Goal: Information Seeking & Learning: Check status

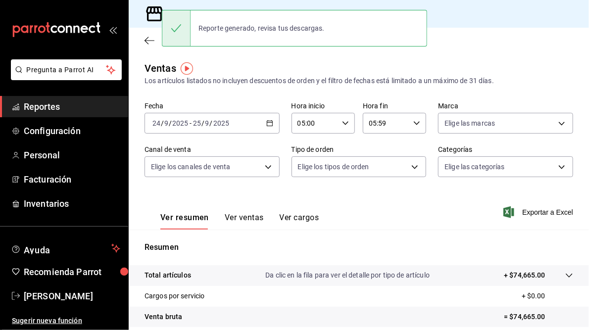
click at [284, 65] on div "Ventas Los artículos listados no incluyen descuentos de orden y el filtro de fe…" at bounding box center [359, 73] width 429 height 25
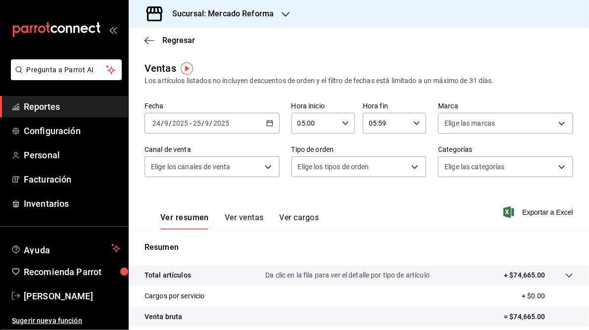
click at [275, 124] on div "[DATE] [DATE] - [DATE] [DATE]" at bounding box center [212, 123] width 135 height 21
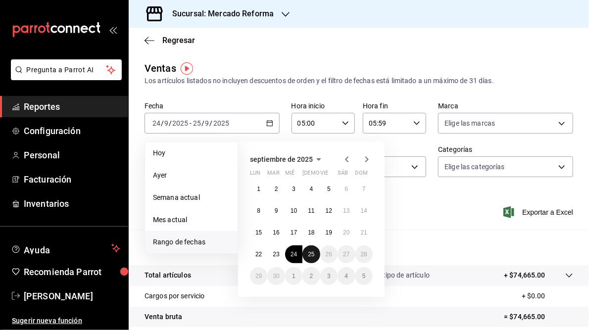
click at [311, 256] on abbr "25" at bounding box center [311, 254] width 6 height 7
drag, startPoint x: 311, startPoint y: 256, endPoint x: 355, endPoint y: 64, distance: 197.2
click at [355, 64] on div "Ventas Los artículos listados no incluyen descuentos de orden y el filtro de fe…" at bounding box center [359, 73] width 429 height 25
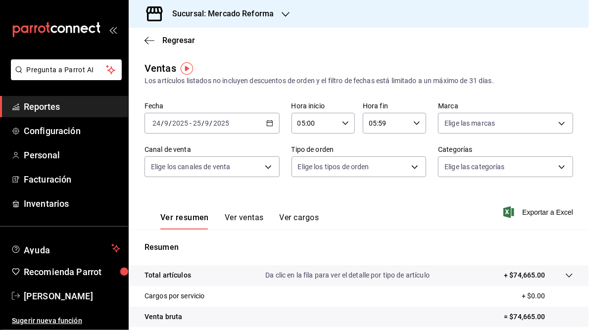
click at [414, 123] on \(Stroke\) "button" at bounding box center [417, 122] width 6 height 3
click at [374, 203] on span "23" at bounding box center [375, 204] width 15 height 8
type input "23:59"
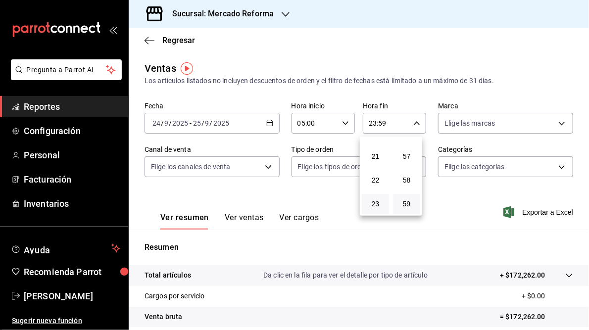
click at [440, 198] on div at bounding box center [294, 165] width 589 height 330
click at [267, 123] on \(Stroke\) "button" at bounding box center [269, 122] width 5 height 0
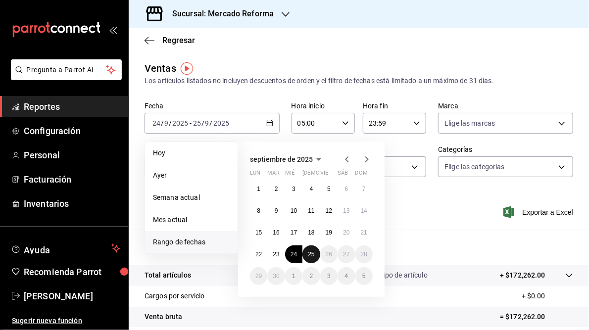
click at [311, 255] on abbr "25" at bounding box center [311, 254] width 6 height 7
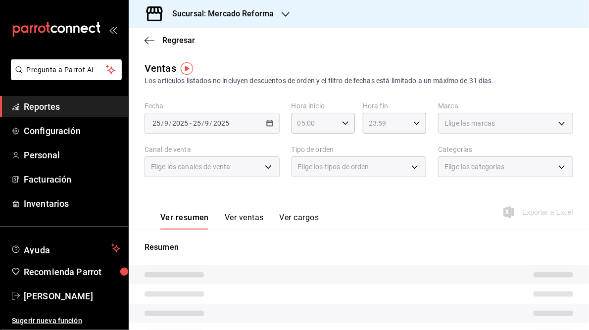
click at [381, 210] on div "Ver resumen Ver ventas Ver cargos Exportar a Excel" at bounding box center [359, 209] width 460 height 41
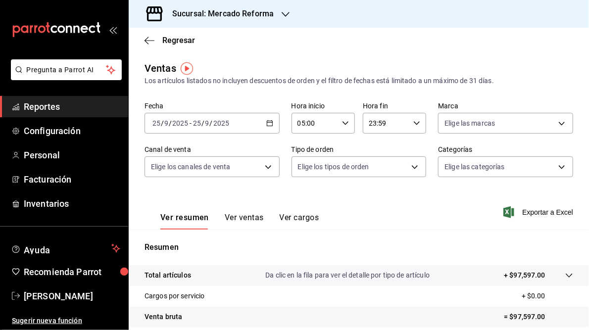
click at [285, 18] on icon "button" at bounding box center [286, 14] width 8 height 8
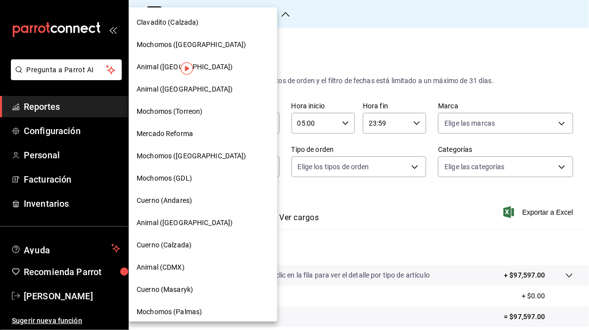
click at [163, 21] on span "Clavadito (Calzada)" at bounding box center [168, 22] width 62 height 10
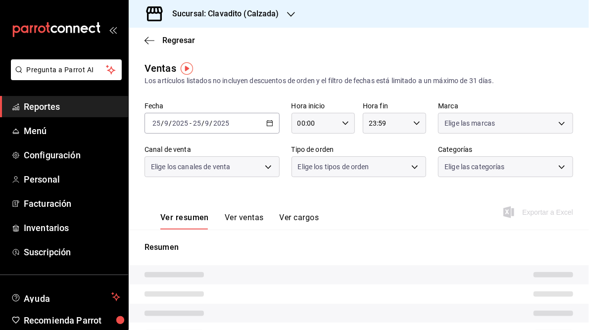
type input "05:00"
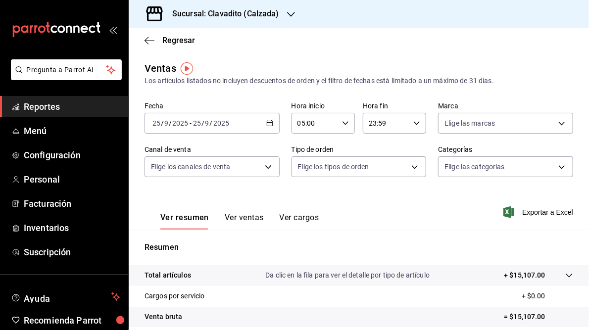
scroll to position [141, 0]
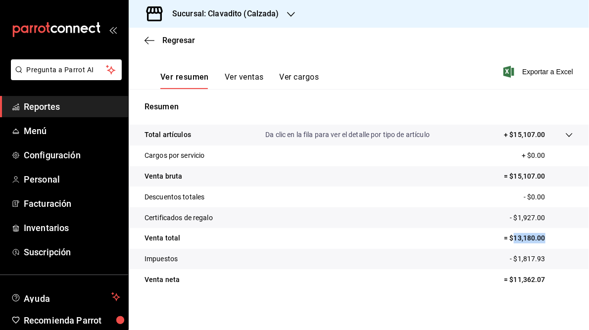
drag, startPoint x: 509, startPoint y: 240, endPoint x: 540, endPoint y: 241, distance: 30.7
click at [540, 241] on p "= $13,180.00" at bounding box center [538, 238] width 69 height 10
copy p "13,180.00"
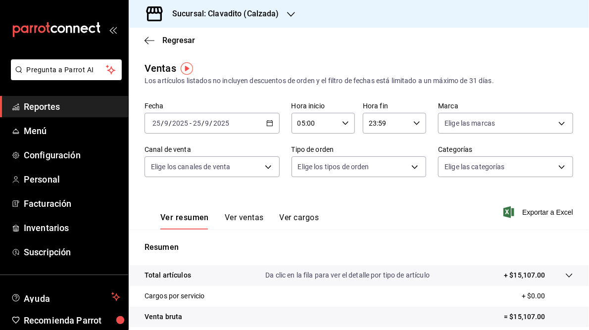
click at [293, 9] on div at bounding box center [291, 14] width 8 height 10
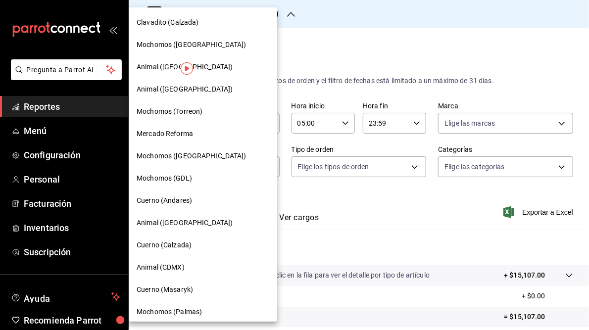
click at [153, 48] on span "Mochomos ([GEOGRAPHIC_DATA])" at bounding box center [192, 45] width 110 height 10
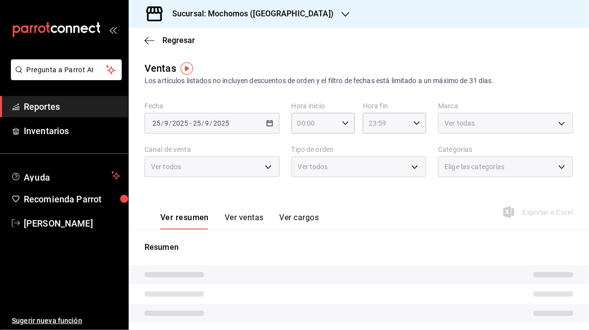
type input "05:00"
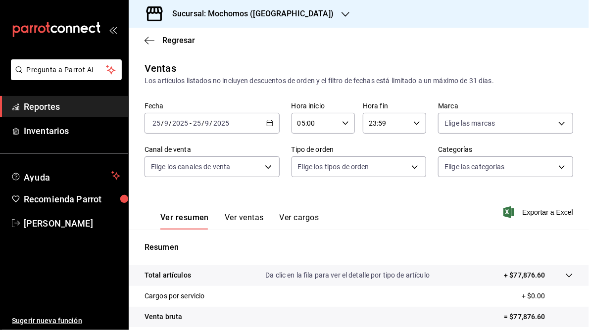
scroll to position [144, 0]
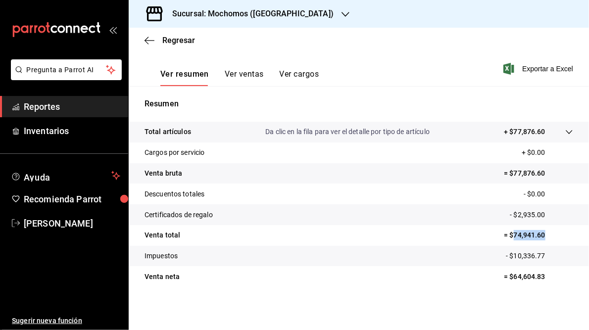
drag, startPoint x: 507, startPoint y: 235, endPoint x: 541, endPoint y: 237, distance: 33.2
click at [541, 237] on p "= $74,941.60" at bounding box center [538, 235] width 69 height 10
copy p "74,941.60"
click at [212, 11] on h3 "Sucursal: Mochomos ([GEOGRAPHIC_DATA])" at bounding box center [248, 14] width 169 height 12
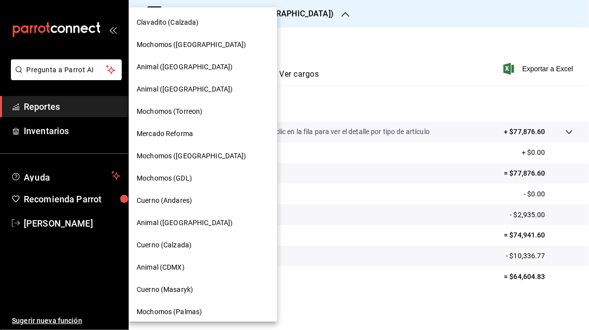
click at [153, 68] on span "Animal ([GEOGRAPHIC_DATA])" at bounding box center [185, 67] width 96 height 10
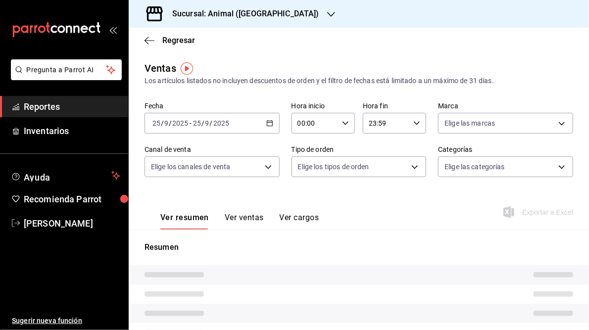
type input "05:00"
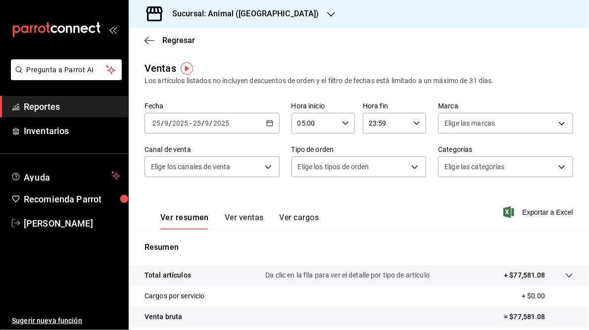
scroll to position [140, 0]
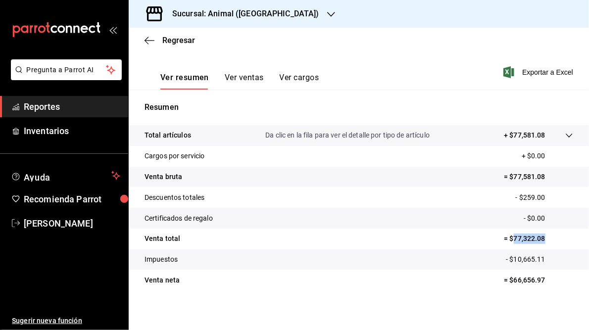
drag, startPoint x: 507, startPoint y: 239, endPoint x: 544, endPoint y: 240, distance: 37.2
click at [544, 240] on p "= $77,322.08" at bounding box center [538, 239] width 69 height 10
copy p "77,322.08"
click at [237, 12] on h3 "Sucursal: Animal ([GEOGRAPHIC_DATA])" at bounding box center [241, 14] width 155 height 12
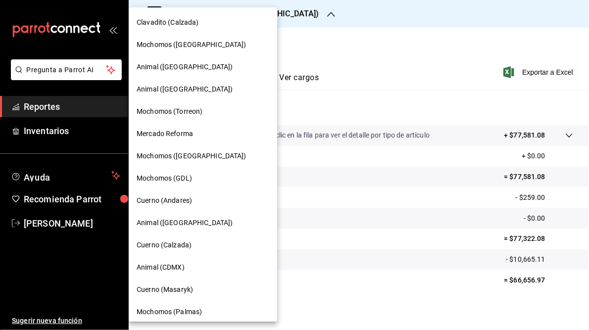
click at [173, 91] on span "Animal ([GEOGRAPHIC_DATA])" at bounding box center [185, 89] width 96 height 10
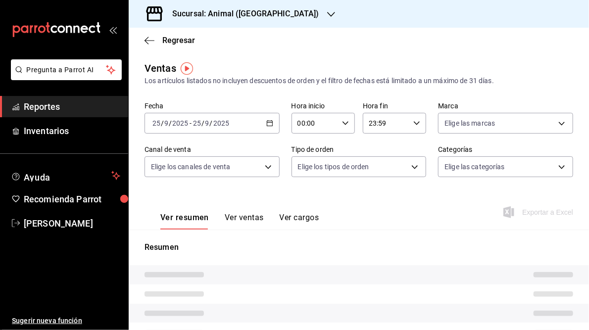
type input "05:00"
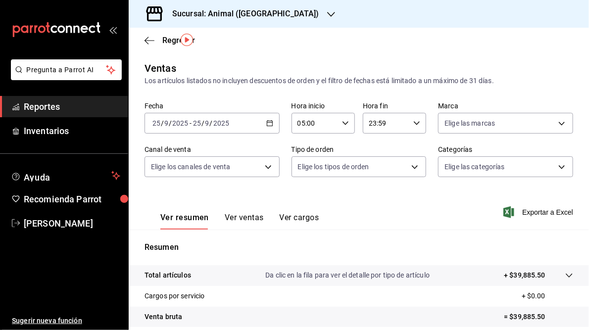
scroll to position [141, 0]
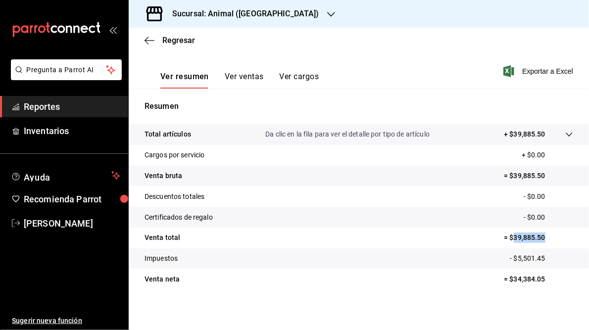
drag, startPoint x: 508, startPoint y: 238, endPoint x: 544, endPoint y: 238, distance: 36.6
click at [544, 238] on p "= $39,885.50" at bounding box center [538, 238] width 69 height 10
copy p "39,885.50"
click at [210, 12] on h3 "Sucursal: Animal ([GEOGRAPHIC_DATA])" at bounding box center [241, 14] width 155 height 12
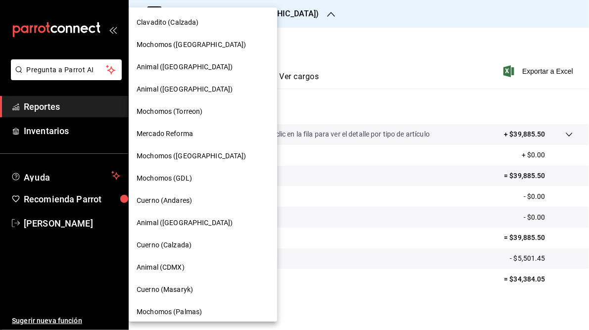
click at [178, 113] on span "Mochomos (Torreon)" at bounding box center [170, 111] width 66 height 10
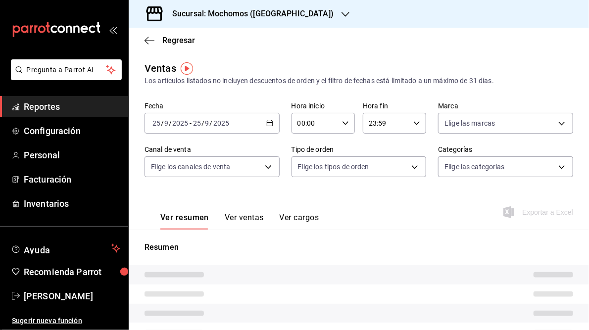
type input "05:00"
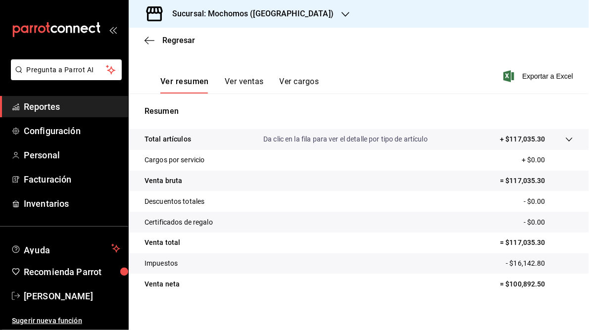
scroll to position [136, 0]
drag, startPoint x: 505, startPoint y: 241, endPoint x: 544, endPoint y: 243, distance: 39.6
click at [544, 243] on p "= $117,035.30" at bounding box center [536, 243] width 73 height 10
copy p "117,035.30"
click at [239, 16] on h3 "Sucursal: Mochomos ([GEOGRAPHIC_DATA])" at bounding box center [248, 14] width 169 height 12
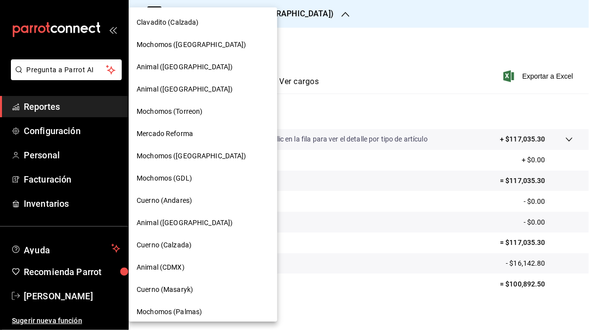
click at [198, 157] on span "Mochomos ([GEOGRAPHIC_DATA])" at bounding box center [192, 156] width 110 height 10
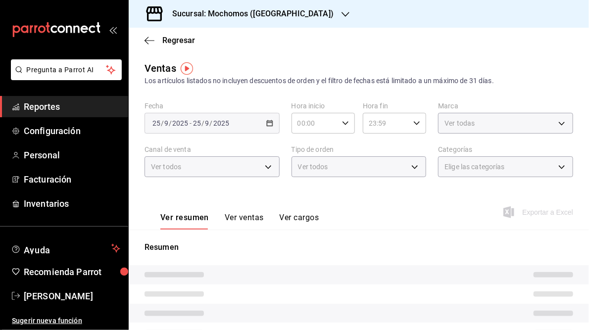
type input "05:00"
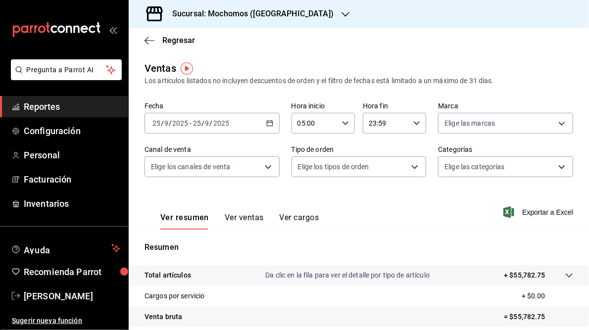
drag, startPoint x: 162, startPoint y: 11, endPoint x: 391, endPoint y: 13, distance: 228.7
click at [391, 13] on div "Sucursal: Mochomos ([GEOGRAPHIC_DATA])" at bounding box center [359, 14] width 460 height 28
click at [342, 15] on icon "button" at bounding box center [346, 14] width 8 height 8
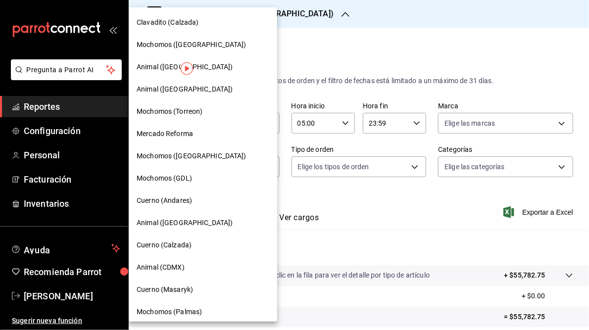
drag, startPoint x: 197, startPoint y: 22, endPoint x: 194, endPoint y: 28, distance: 6.4
click at [194, 28] on div "Clavadito (Calzada)" at bounding box center [203, 22] width 148 height 22
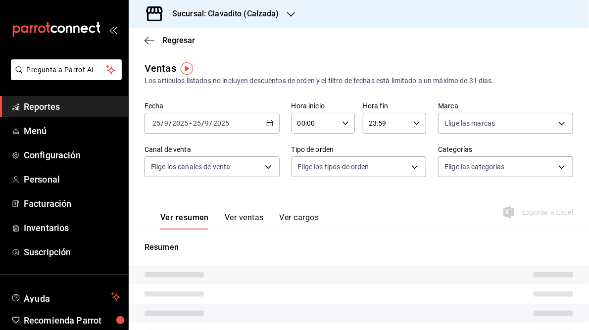
type input "05:00"
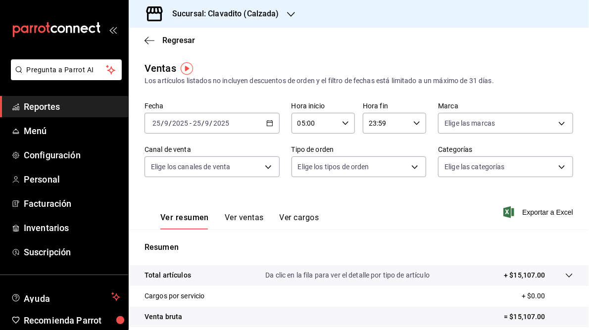
click at [292, 10] on icon "button" at bounding box center [291, 14] width 8 height 8
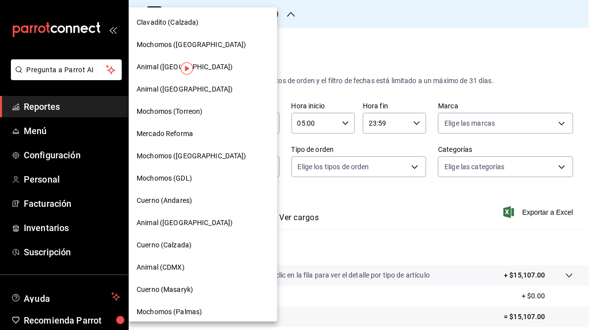
click at [186, 156] on span "Mochomos ([GEOGRAPHIC_DATA])" at bounding box center [192, 156] width 110 height 10
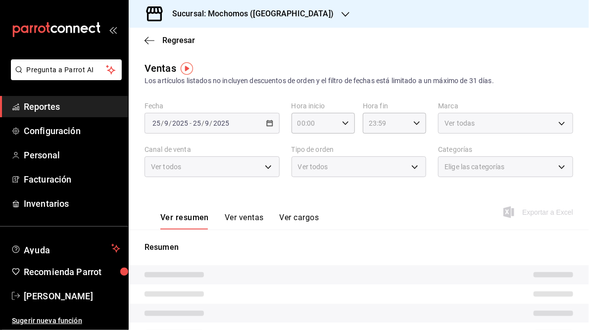
type input "05:00"
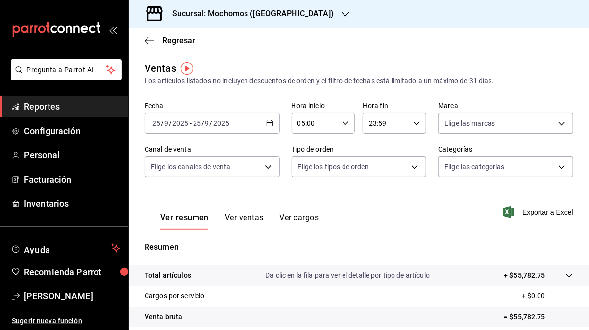
scroll to position [144, 0]
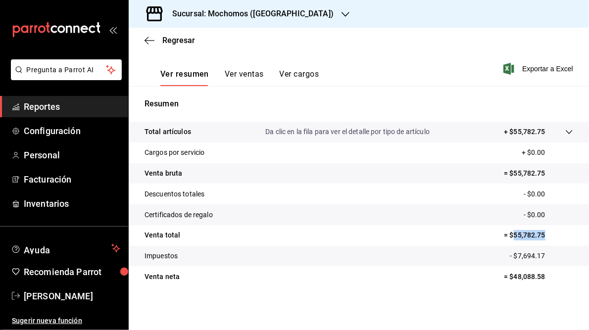
drag, startPoint x: 508, startPoint y: 233, endPoint x: 538, endPoint y: 234, distance: 30.2
click at [538, 234] on p "= $55,782.75" at bounding box center [538, 235] width 69 height 10
click at [261, 18] on h3 "Sucursal: Mochomos ([GEOGRAPHIC_DATA])" at bounding box center [248, 14] width 169 height 12
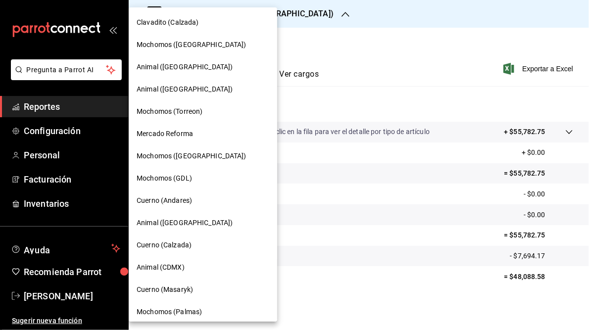
click at [179, 131] on span "Mercado Reforma" at bounding box center [165, 134] width 56 height 10
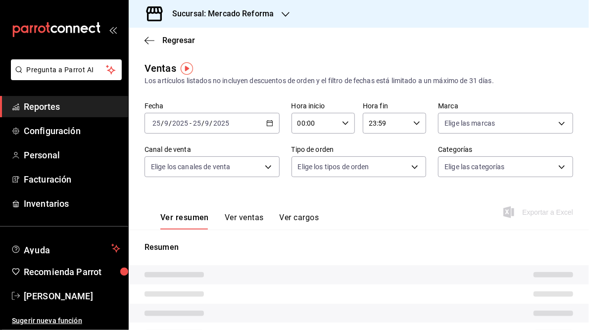
type input "05:00"
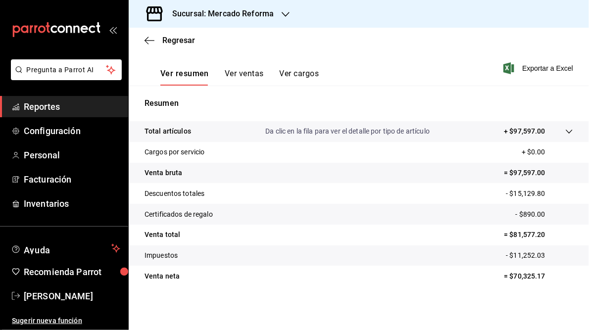
scroll to position [144, 0]
drag, startPoint x: 506, startPoint y: 234, endPoint x: 539, endPoint y: 239, distance: 33.0
click at [539, 239] on p "= $81,577.20" at bounding box center [538, 235] width 69 height 10
drag, startPoint x: 539, startPoint y: 239, endPoint x: 517, endPoint y: 234, distance: 22.2
copy p "81,577.20"
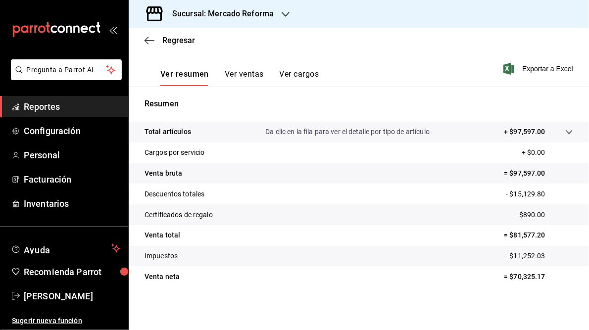
click at [226, 14] on h3 "Sucursal: Mercado Reforma" at bounding box center [218, 14] width 109 height 12
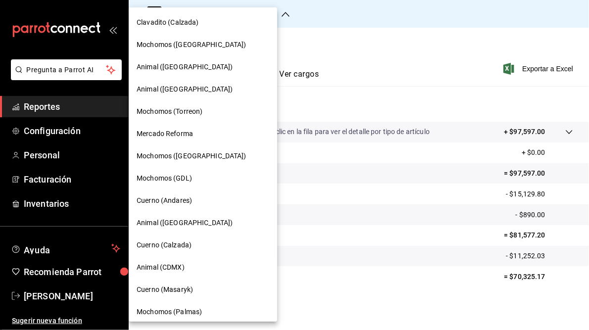
click at [174, 154] on span "Mochomos ([GEOGRAPHIC_DATA])" at bounding box center [192, 156] width 110 height 10
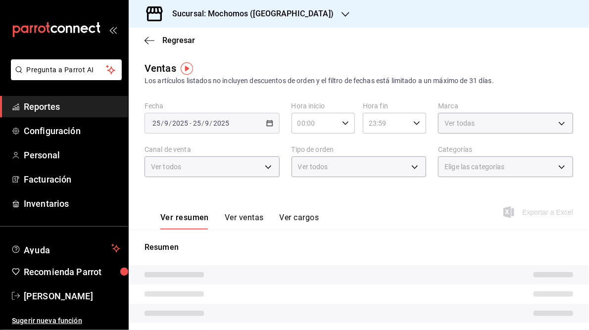
type input "05:00"
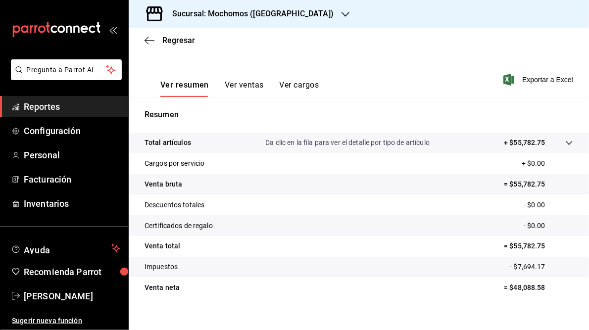
scroll to position [133, 0]
drag, startPoint x: 508, startPoint y: 245, endPoint x: 557, endPoint y: 246, distance: 49.0
click at [557, 246] on p "= $55,782.75" at bounding box center [538, 246] width 69 height 10
copy p "55,782.75"
click at [242, 10] on h3 "Sucursal: Mochomos ([GEOGRAPHIC_DATA])" at bounding box center [248, 14] width 169 height 12
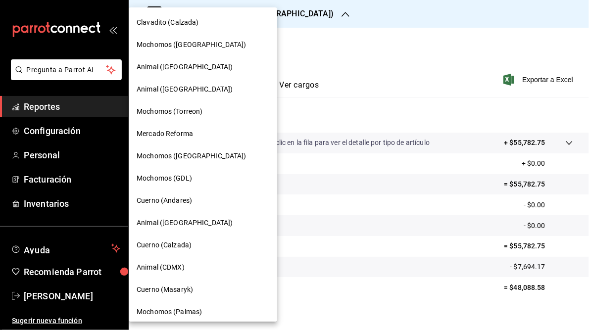
click at [172, 182] on span "Mochomos (GDL)" at bounding box center [164, 178] width 55 height 10
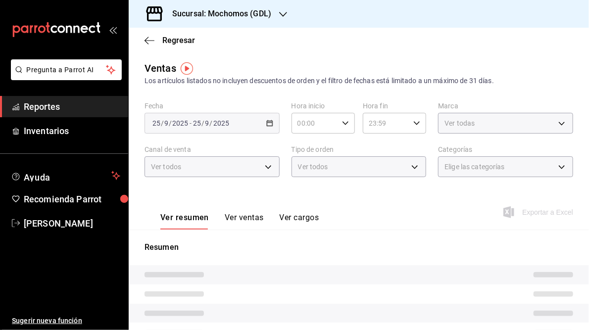
type input "05:00"
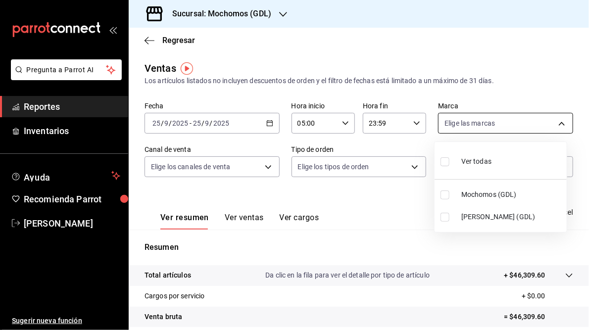
click at [555, 123] on body "Pregunta a Parrot AI Reportes Inventarios Ayuda Recomienda Parrot [PERSON_NAME]…" at bounding box center [294, 165] width 589 height 330
click at [476, 214] on span "[PERSON_NAME] (GDL)" at bounding box center [511, 217] width 101 height 10
type input "9cac9703-0c5a-4d8b-addd-5b6b571d65b9"
checkbox input "true"
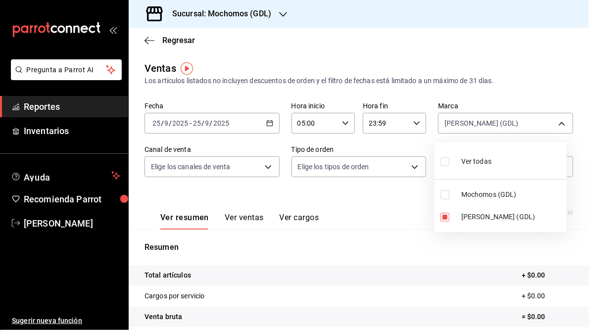
click at [365, 207] on div at bounding box center [294, 165] width 589 height 330
click at [557, 124] on body "Pregunta a Parrot AI Reportes Inventarios Ayuda Recomienda Parrot [PERSON_NAME]…" at bounding box center [294, 165] width 589 height 330
click at [481, 218] on span "[PERSON_NAME] (GDL)" at bounding box center [511, 217] width 101 height 10
checkbox input "false"
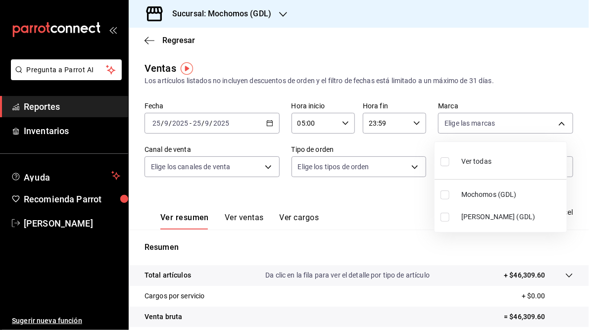
click at [478, 190] on span "Mochomos (GDL)" at bounding box center [511, 195] width 101 height 10
type input "36c25d4a-7cb0-456c-a434-e981d54830bc"
checkbox input "true"
click at [378, 194] on div at bounding box center [294, 165] width 589 height 330
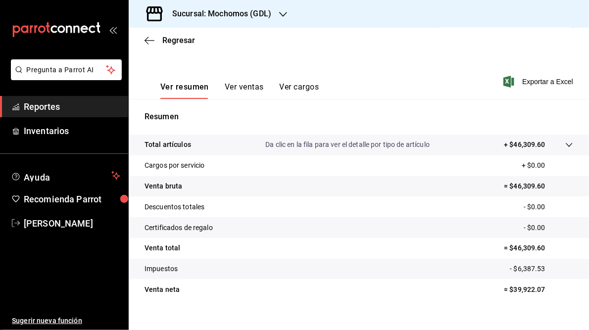
scroll to position [133, 0]
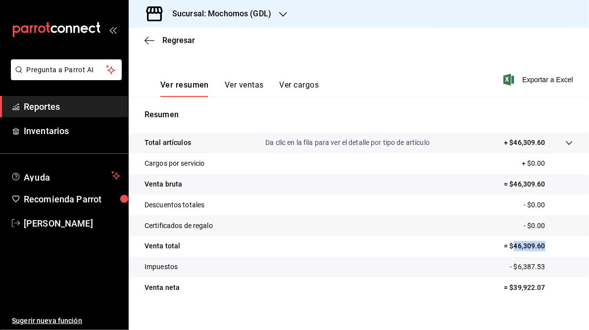
drag, startPoint x: 507, startPoint y: 246, endPoint x: 540, endPoint y: 248, distance: 32.8
click at [540, 248] on p "= $46,309.60" at bounding box center [538, 246] width 69 height 10
copy p "46,309.60"
click at [248, 16] on h3 "Sucursal: Mochomos (GDL)" at bounding box center [217, 14] width 107 height 12
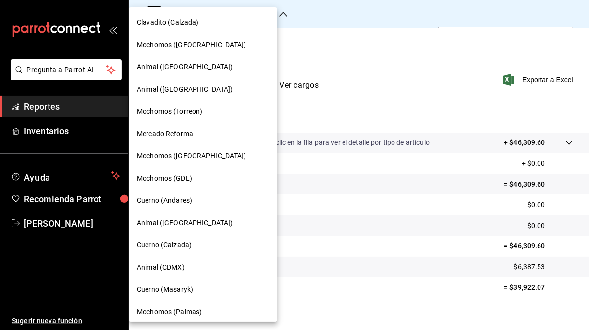
click at [166, 202] on span "Cuerno (Andares)" at bounding box center [164, 201] width 55 height 10
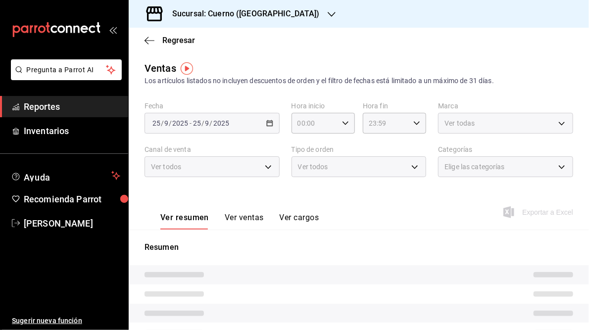
type input "05:00"
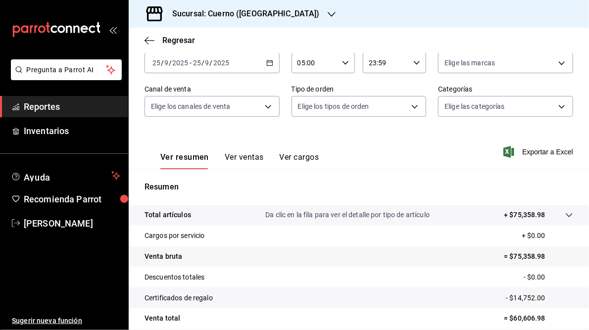
scroll to position [139, 0]
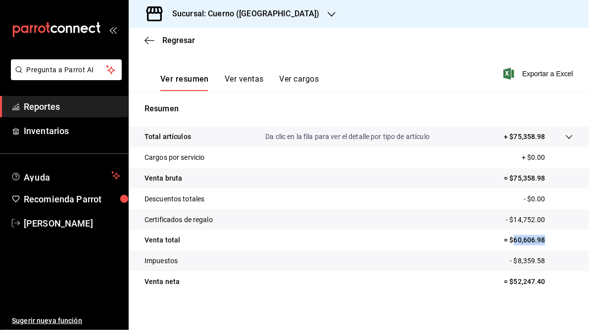
drag, startPoint x: 506, startPoint y: 239, endPoint x: 543, endPoint y: 242, distance: 36.8
click at [543, 242] on p "= $60,606.98" at bounding box center [538, 240] width 69 height 10
copy p "60,606.98"
click at [243, 14] on h3 "Sucursal: Cuerno ([GEOGRAPHIC_DATA])" at bounding box center [241, 14] width 155 height 12
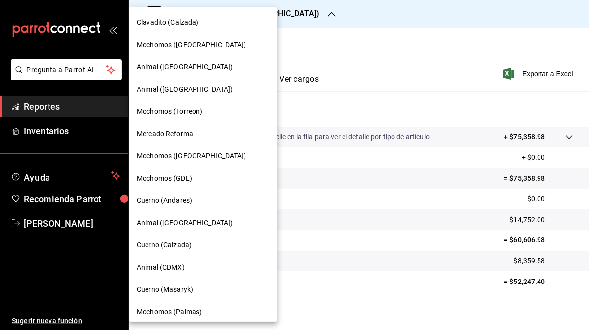
click at [157, 220] on span "Animal ([GEOGRAPHIC_DATA])" at bounding box center [185, 223] width 96 height 10
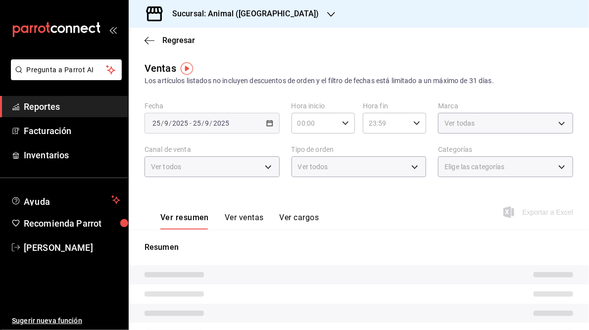
type input "05:00"
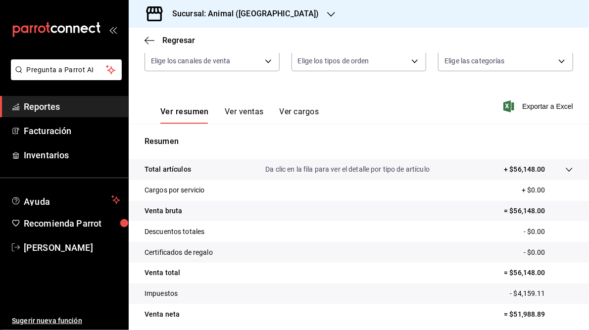
scroll to position [106, 0]
drag, startPoint x: 507, startPoint y: 272, endPoint x: 561, endPoint y: 273, distance: 54.0
click at [561, 273] on p "= $56,148.00" at bounding box center [538, 272] width 69 height 10
copy p "56,148.00"
click at [215, 13] on h3 "Sucursal: Animal ([GEOGRAPHIC_DATA])" at bounding box center [241, 14] width 155 height 12
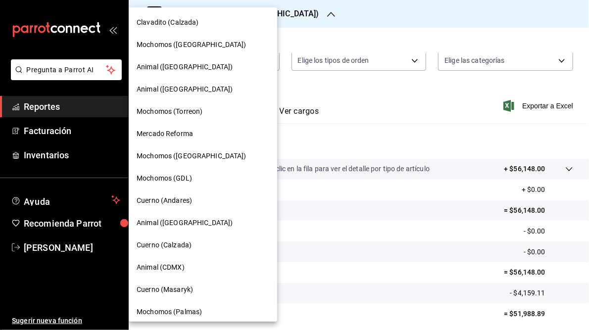
click at [157, 243] on span "Cuerno (Calzada)" at bounding box center [164, 245] width 55 height 10
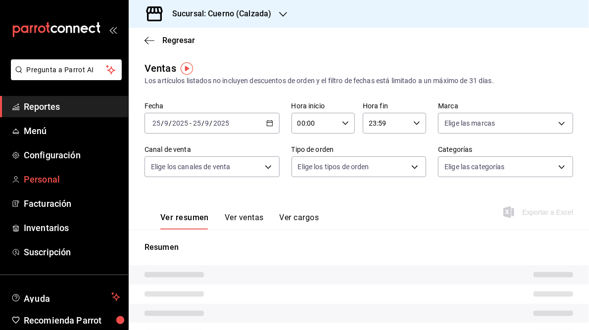
type input "05:00"
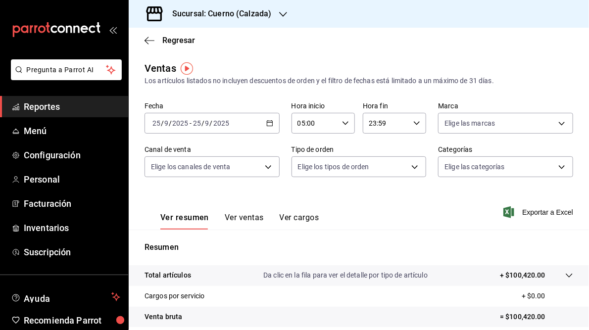
scroll to position [144, 0]
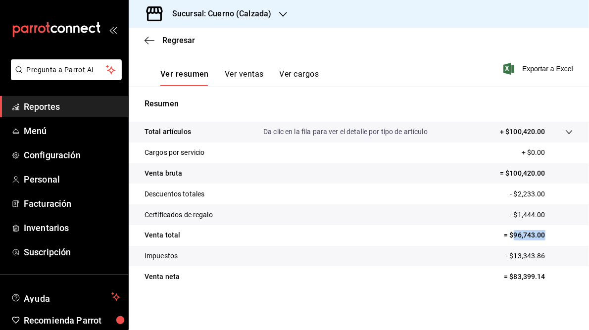
drag, startPoint x: 509, startPoint y: 235, endPoint x: 539, endPoint y: 235, distance: 30.2
click at [539, 235] on p "= $96,743.00" at bounding box center [538, 235] width 69 height 10
click at [245, 13] on h3 "Sucursal: Cuerno (Calzada)" at bounding box center [217, 14] width 107 height 12
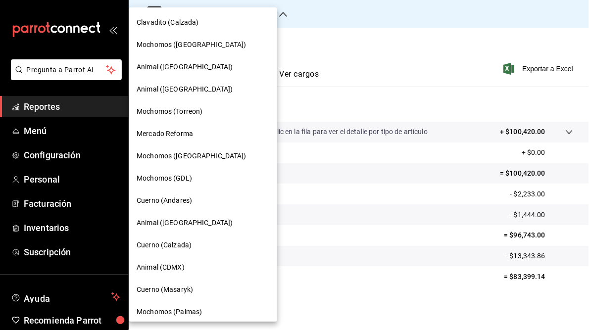
click at [157, 227] on span "Animal ([GEOGRAPHIC_DATA])" at bounding box center [185, 223] width 96 height 10
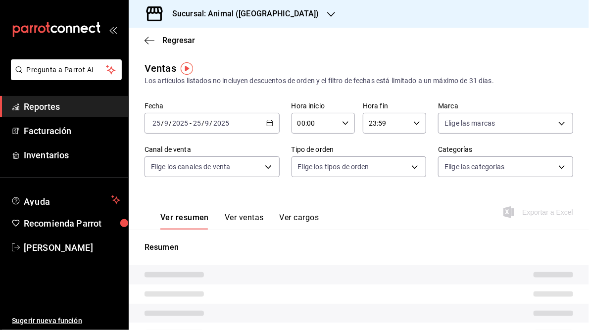
type input "05:00"
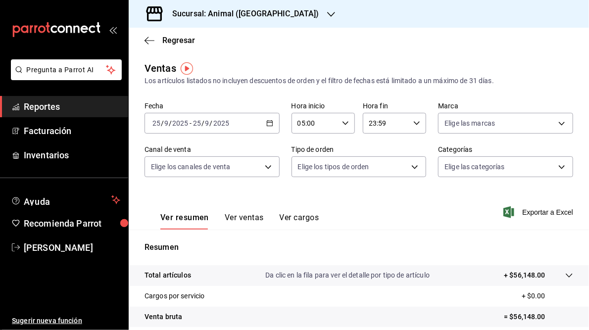
click at [327, 16] on icon "button" at bounding box center [331, 14] width 8 height 8
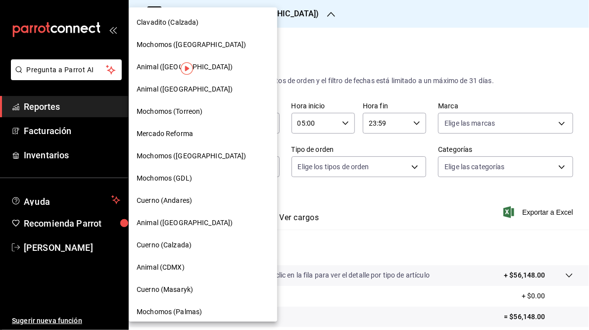
click at [172, 245] on span "Cuerno (Calzada)" at bounding box center [164, 245] width 55 height 10
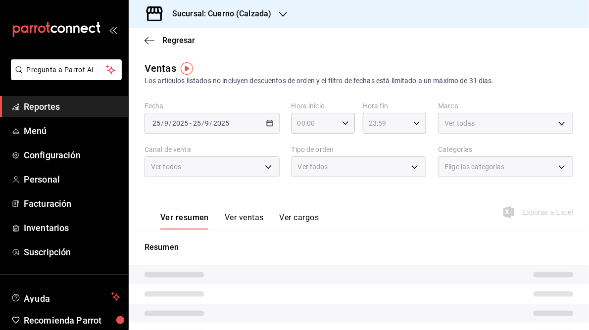
type input "05:00"
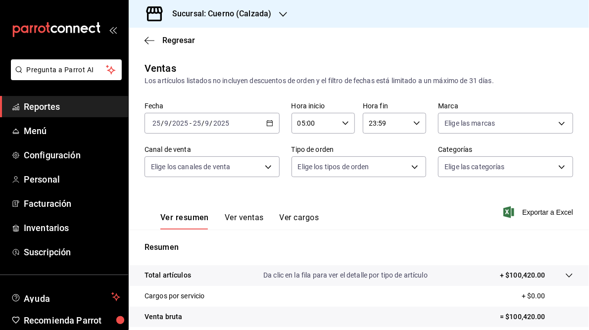
scroll to position [144, 0]
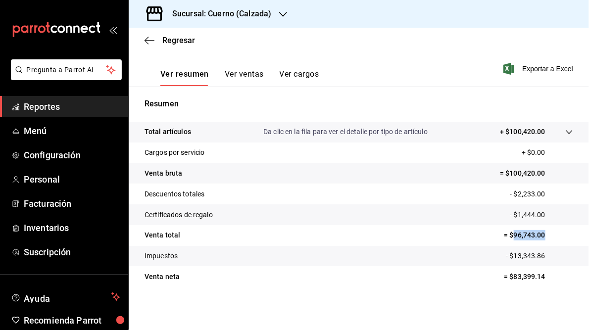
drag, startPoint x: 508, startPoint y: 235, endPoint x: 562, endPoint y: 238, distance: 54.0
click at [562, 238] on p "= $96,743.00" at bounding box center [538, 235] width 69 height 10
click at [216, 18] on h3 "Sucursal: Cuerno (Calzada)" at bounding box center [217, 14] width 107 height 12
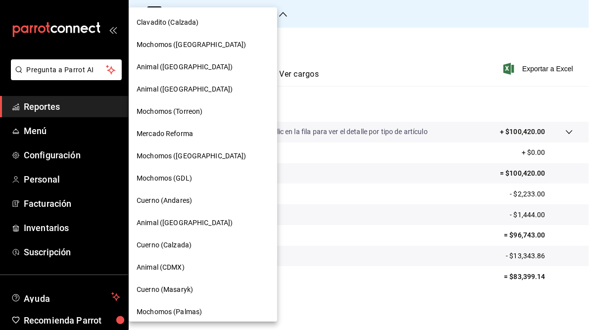
click at [167, 265] on span "Animal (CDMX)" at bounding box center [161, 267] width 48 height 10
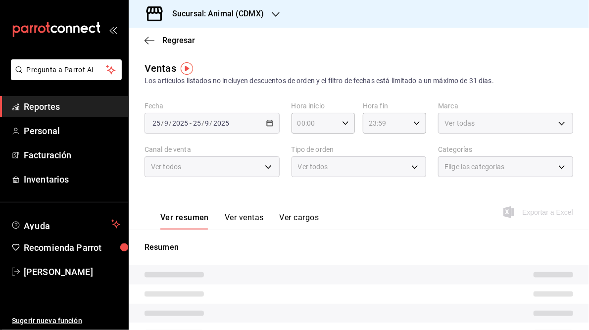
type input "05:00"
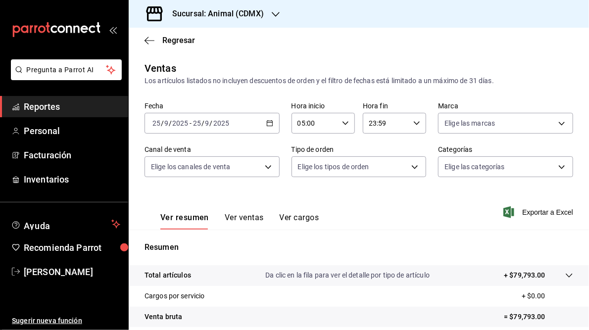
scroll to position [144, 0]
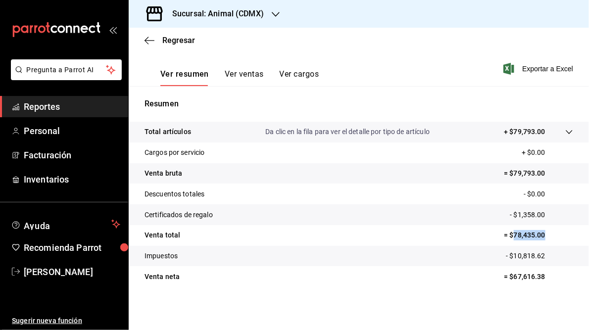
drag, startPoint x: 509, startPoint y: 235, endPoint x: 550, endPoint y: 240, distance: 41.4
click at [550, 240] on p "= $78,435.00" at bounding box center [538, 235] width 69 height 10
click at [217, 15] on h3 "Sucursal: Animal (CDMX)" at bounding box center [213, 14] width 99 height 12
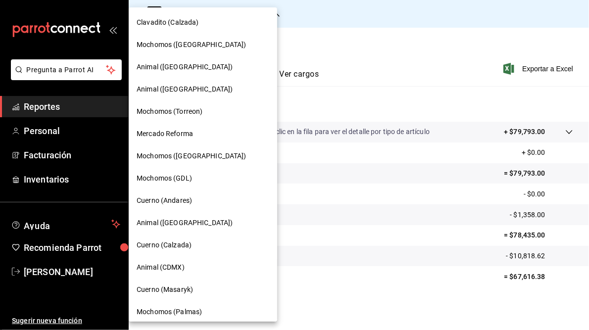
click at [157, 289] on span "Cuerno (Masaryk)" at bounding box center [165, 290] width 56 height 10
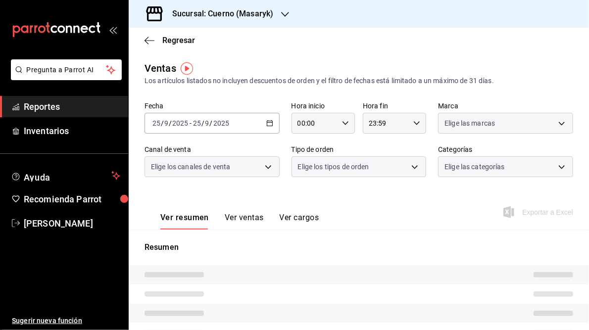
type input "05:00"
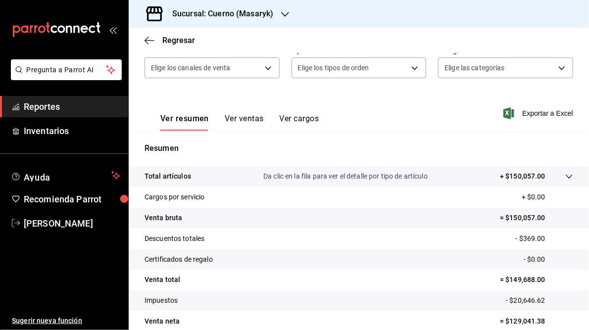
scroll to position [144, 0]
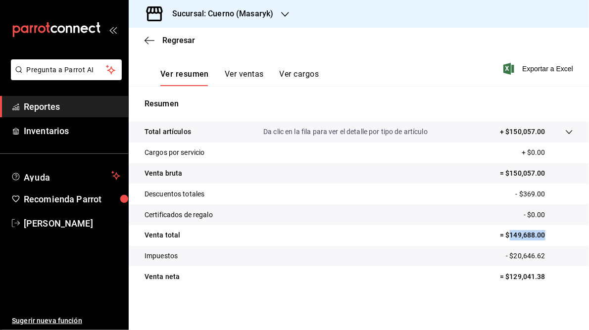
drag, startPoint x: 504, startPoint y: 235, endPoint x: 540, endPoint y: 236, distance: 36.1
click at [540, 236] on p "= $149,688.00" at bounding box center [536, 235] width 73 height 10
click at [241, 12] on h3 "Sucursal: Cuerno (Masaryk)" at bounding box center [218, 14] width 109 height 12
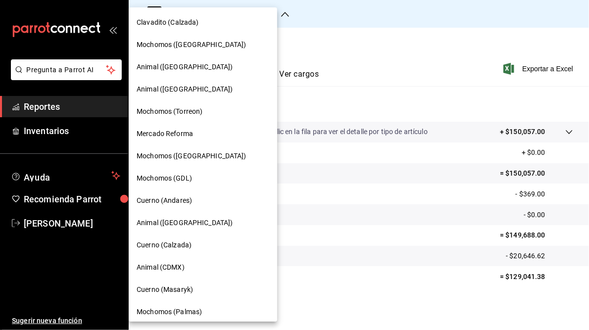
click at [168, 309] on span "Mochomos (Palmas)" at bounding box center [169, 312] width 65 height 10
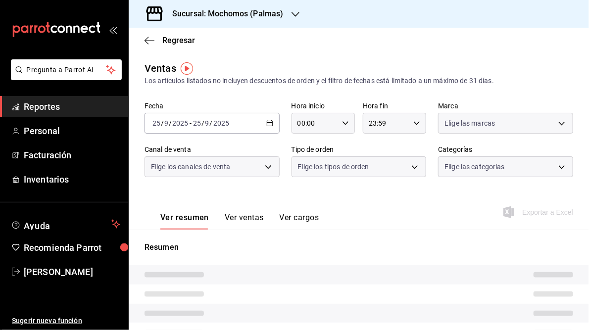
type input "05:00"
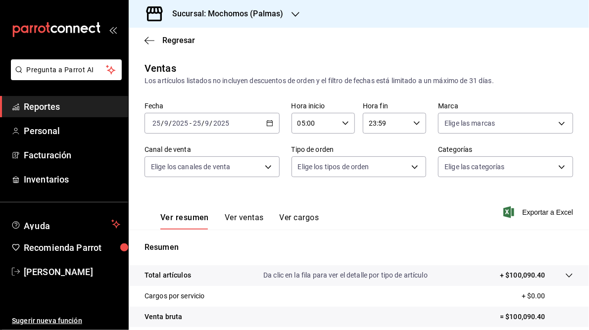
scroll to position [144, 0]
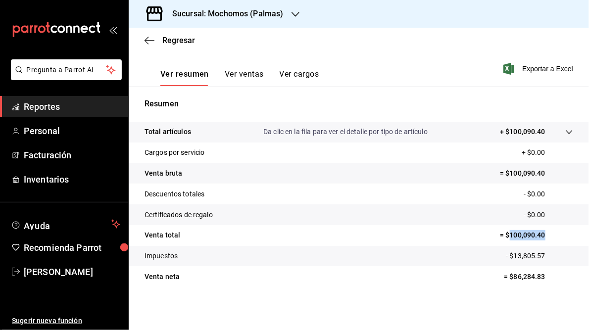
drag, startPoint x: 504, startPoint y: 234, endPoint x: 544, endPoint y: 237, distance: 40.2
click at [544, 237] on p "= $100,090.40" at bounding box center [536, 235] width 73 height 10
click at [254, 11] on h3 "Sucursal: Mochomos (Palmas)" at bounding box center [223, 14] width 119 height 12
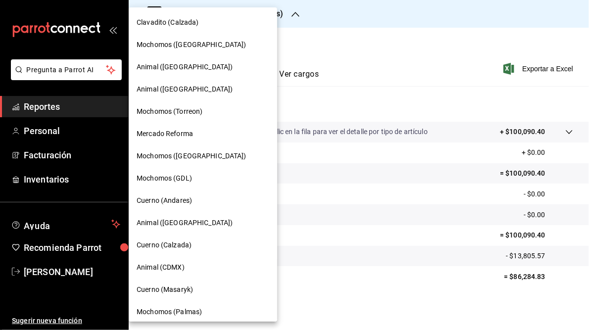
click at [163, 269] on span "Animal (CDMX)" at bounding box center [161, 267] width 48 height 10
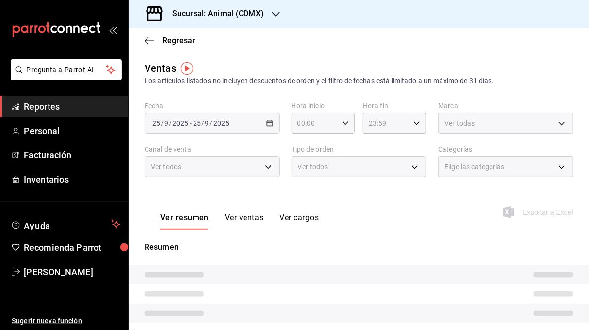
type input "05:00"
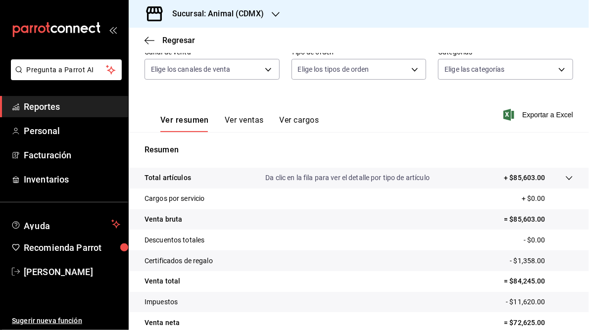
scroll to position [144, 0]
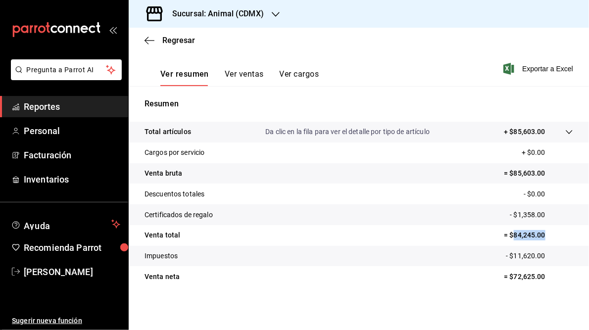
drag, startPoint x: 508, startPoint y: 235, endPoint x: 564, endPoint y: 232, distance: 55.5
click at [564, 232] on p "= $84,245.00" at bounding box center [538, 235] width 69 height 10
click at [200, 17] on h3 "Sucursal: Animal (CDMX)" at bounding box center [213, 14] width 99 height 12
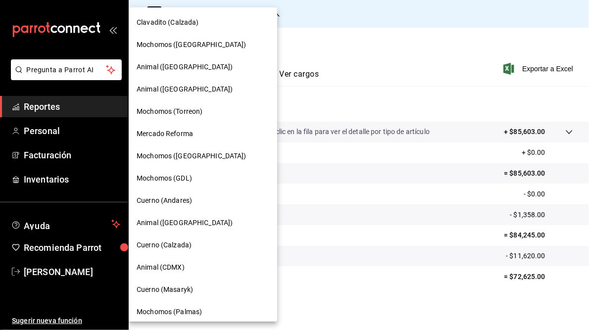
scroll to position [94, 0]
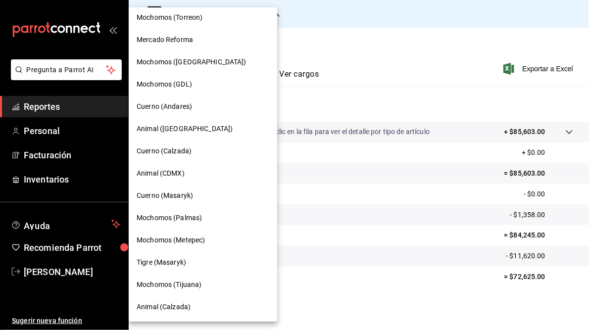
click at [167, 308] on span "Animal (Calzada)" at bounding box center [164, 307] width 54 height 10
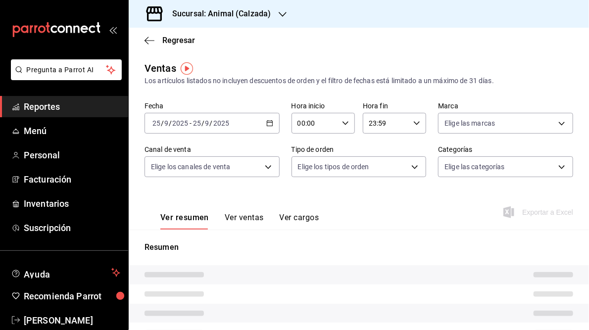
type input "05:00"
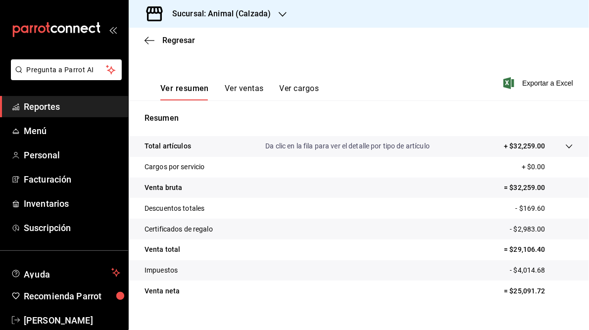
scroll to position [144, 0]
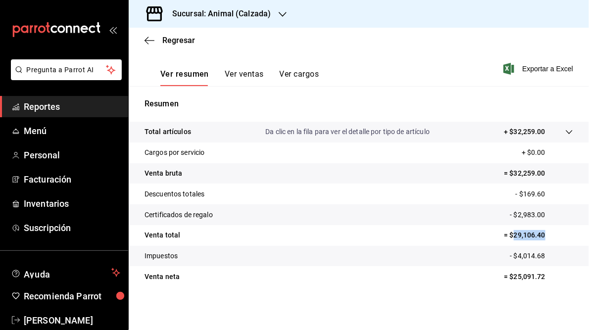
drag, startPoint x: 507, startPoint y: 236, endPoint x: 539, endPoint y: 238, distance: 31.7
click at [539, 238] on p "= $29,106.40" at bounding box center [538, 235] width 69 height 10
click at [234, 17] on h3 "Sucursal: Animal (Calzada)" at bounding box center [217, 14] width 106 height 12
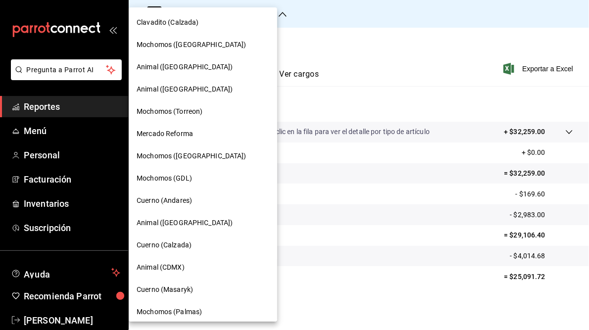
scroll to position [94, 0]
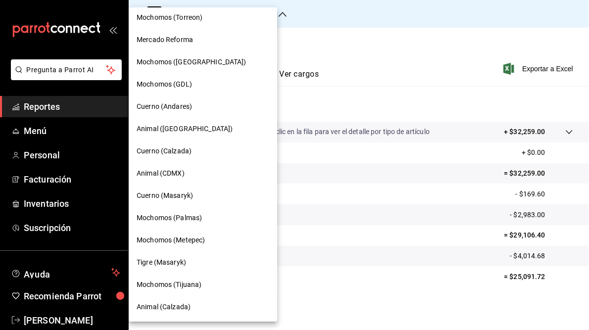
click at [180, 241] on span "Mochomos (Metepec)" at bounding box center [171, 240] width 68 height 10
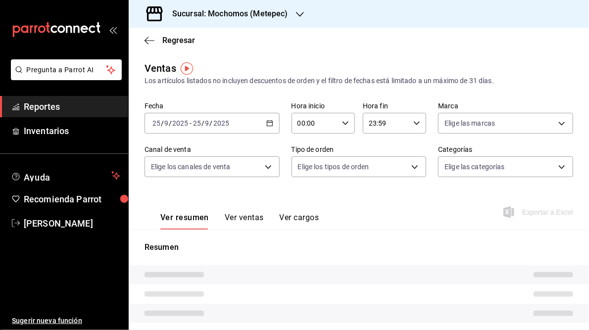
type input "05:00"
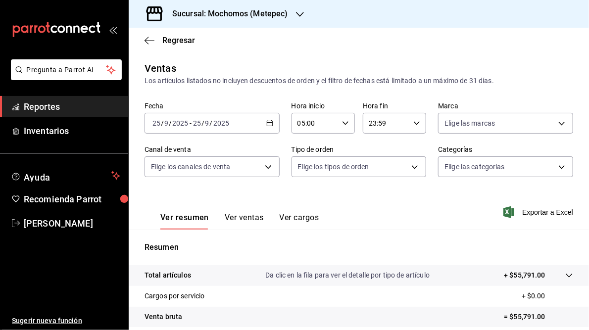
scroll to position [144, 0]
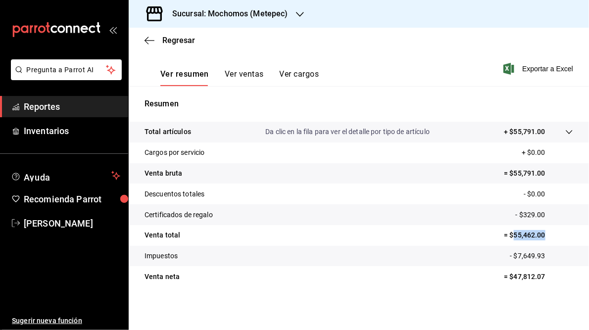
drag, startPoint x: 508, startPoint y: 234, endPoint x: 542, endPoint y: 236, distance: 33.7
click at [542, 236] on p "= $55,462.00" at bounding box center [538, 235] width 69 height 10
click at [242, 8] on h3 "Sucursal: Mochomos (Metepec)" at bounding box center [226, 14] width 124 height 12
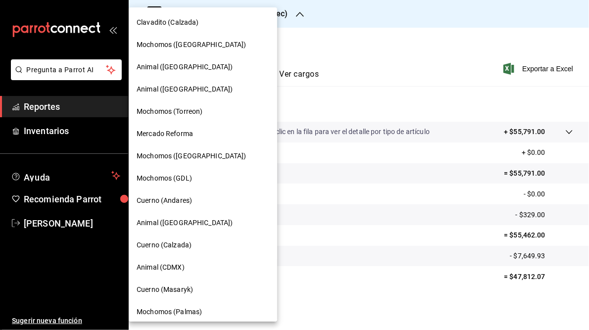
click at [169, 266] on span "Animal (CDMX)" at bounding box center [161, 267] width 48 height 10
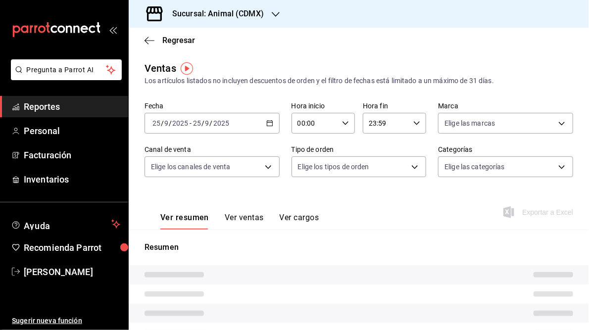
type input "05:00"
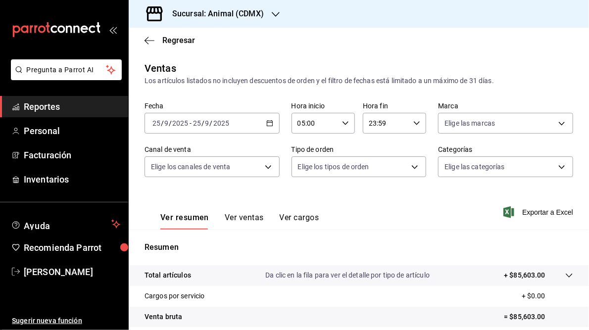
scroll to position [135, 0]
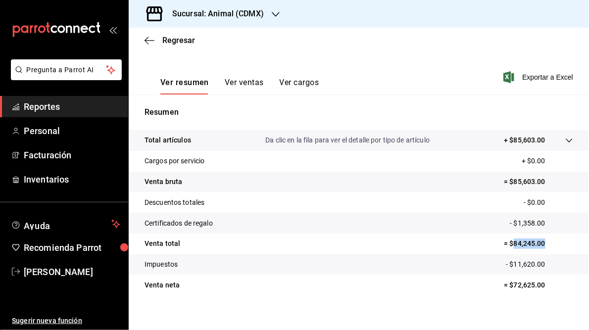
drag, startPoint x: 508, startPoint y: 245, endPoint x: 543, endPoint y: 246, distance: 35.2
click at [543, 246] on p "= $84,245.00" at bounding box center [538, 244] width 69 height 10
click at [234, 13] on h3 "Sucursal: Animal (CDMX)" at bounding box center [213, 14] width 99 height 12
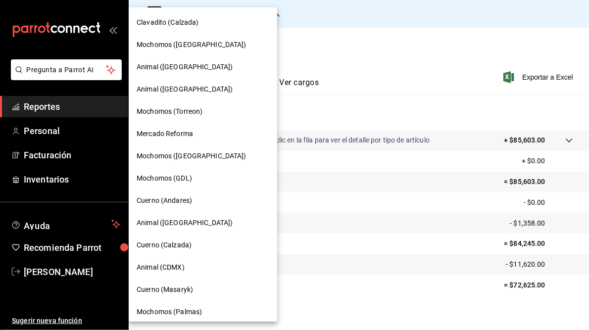
scroll to position [94, 0]
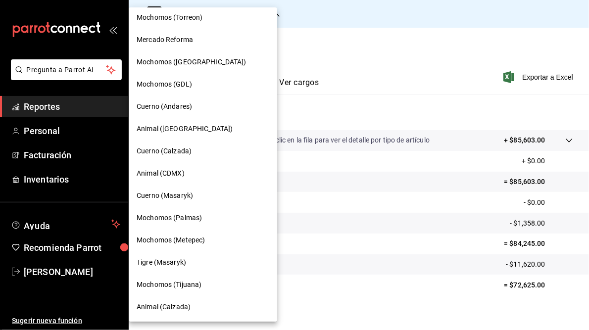
click at [174, 287] on span "Mochomos (Tijuana)" at bounding box center [169, 285] width 65 height 10
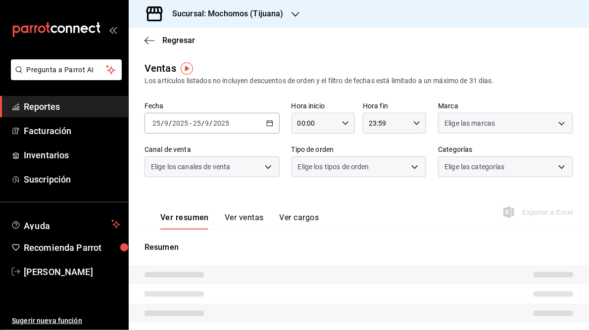
type input "05:00"
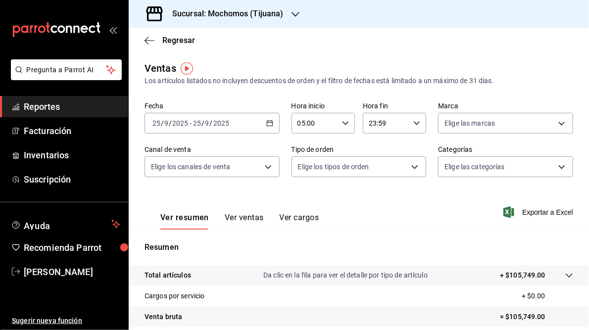
scroll to position [141, 0]
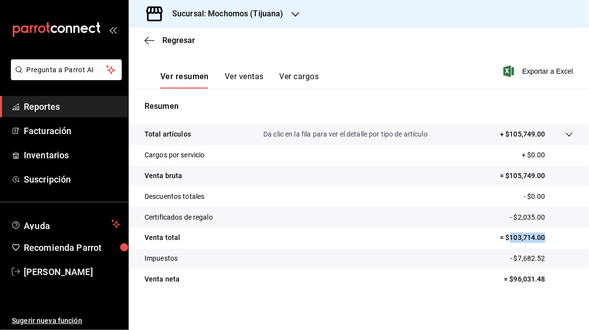
drag, startPoint x: 504, startPoint y: 237, endPoint x: 542, endPoint y: 240, distance: 38.3
click at [542, 240] on p "= $103,714.00" at bounding box center [536, 238] width 73 height 10
